Goal: Use online tool/utility: Utilize a website feature to perform a specific function

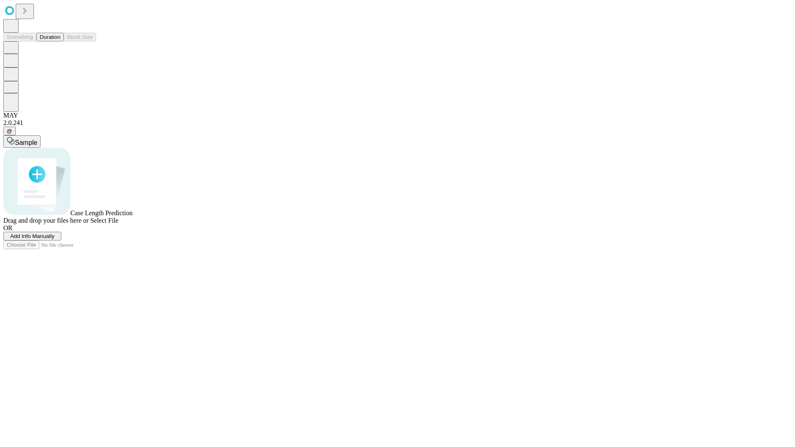
click at [60, 41] on button "Duration" at bounding box center [49, 37] width 27 height 9
click at [55, 239] on span "Add Info Manually" at bounding box center [32, 236] width 44 height 6
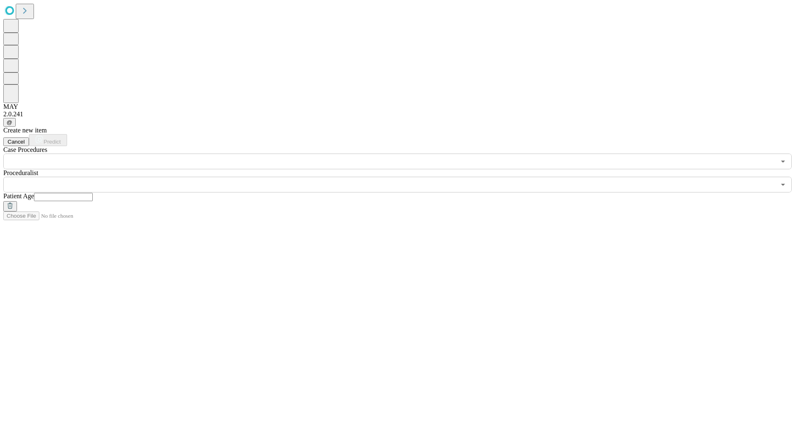
click at [93, 193] on input "text" at bounding box center [63, 197] width 59 height 8
type input "*"
click at [403, 177] on input "text" at bounding box center [389, 185] width 772 height 16
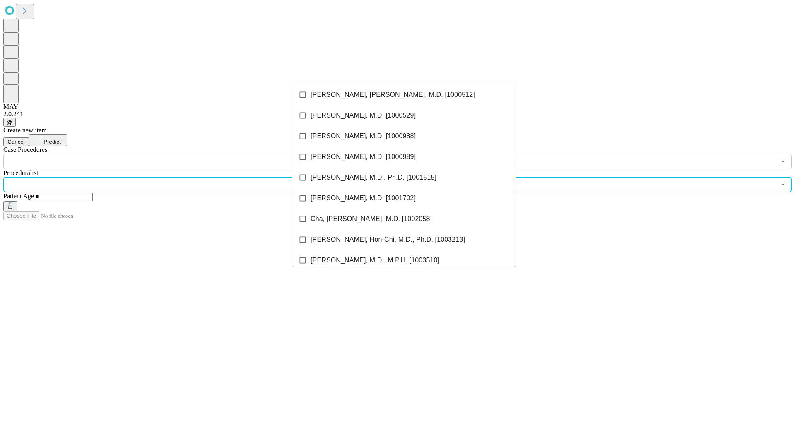
click at [404, 95] on li "[PERSON_NAME], [PERSON_NAME], M.D. [1000512]" at bounding box center [404, 94] width 224 height 21
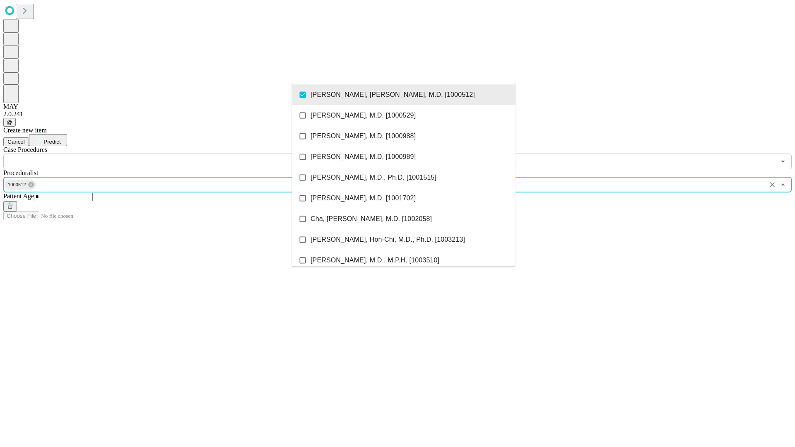
click at [174, 154] on input "text" at bounding box center [389, 162] width 772 height 16
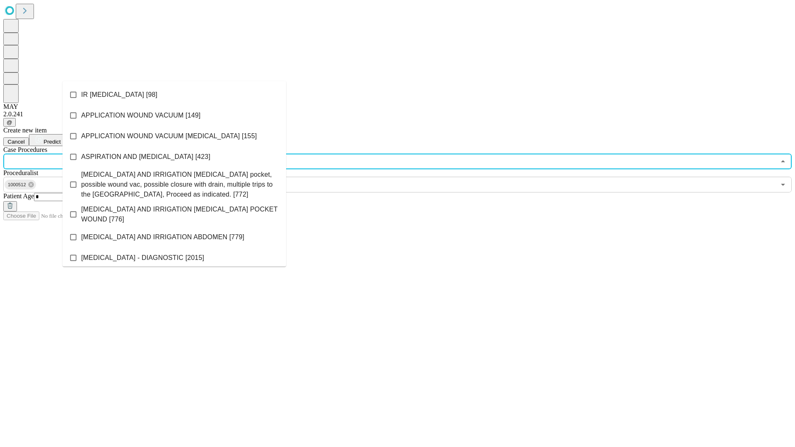
click at [174, 95] on li "IR [MEDICAL_DATA] [98]" at bounding box center [175, 94] width 224 height 21
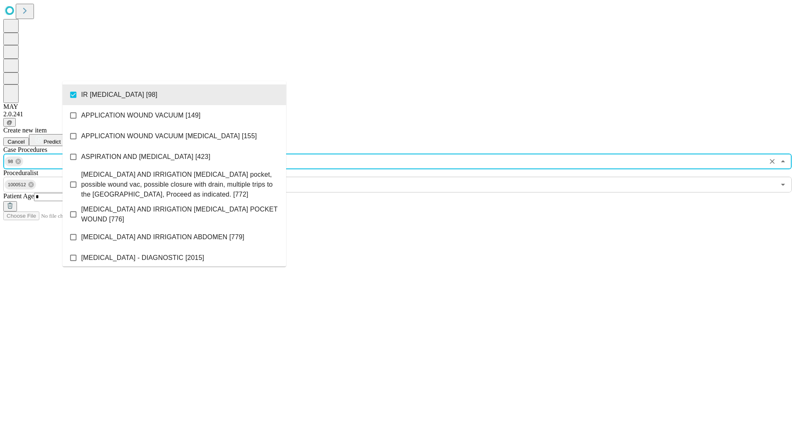
click at [60, 139] on span "Predict" at bounding box center [51, 142] width 17 height 6
